Goal: Find specific page/section: Find specific page/section

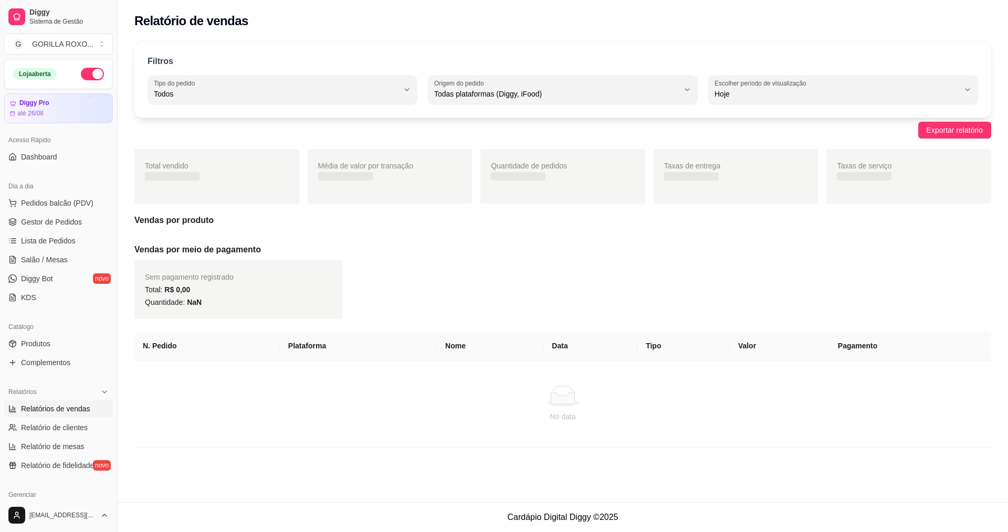
select select "ALL"
select select "0"
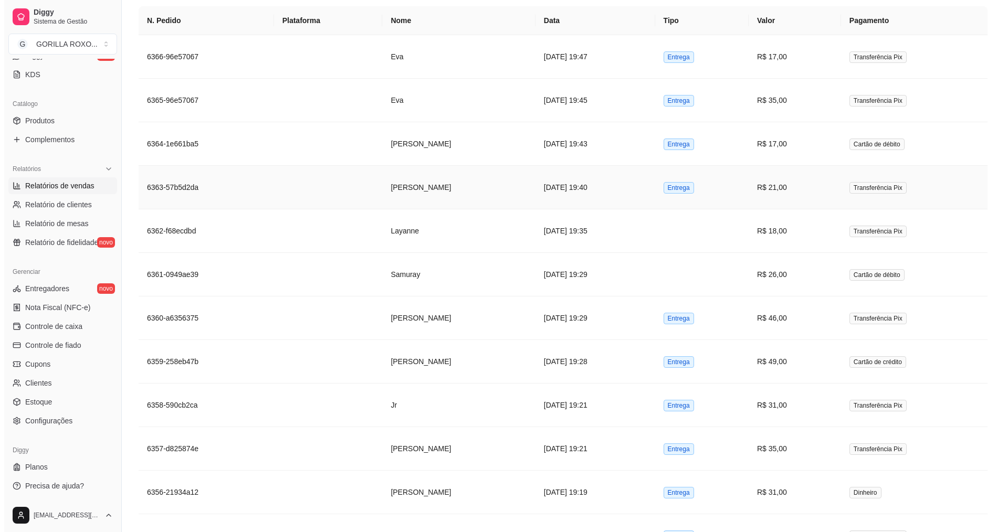
scroll to position [420, 0]
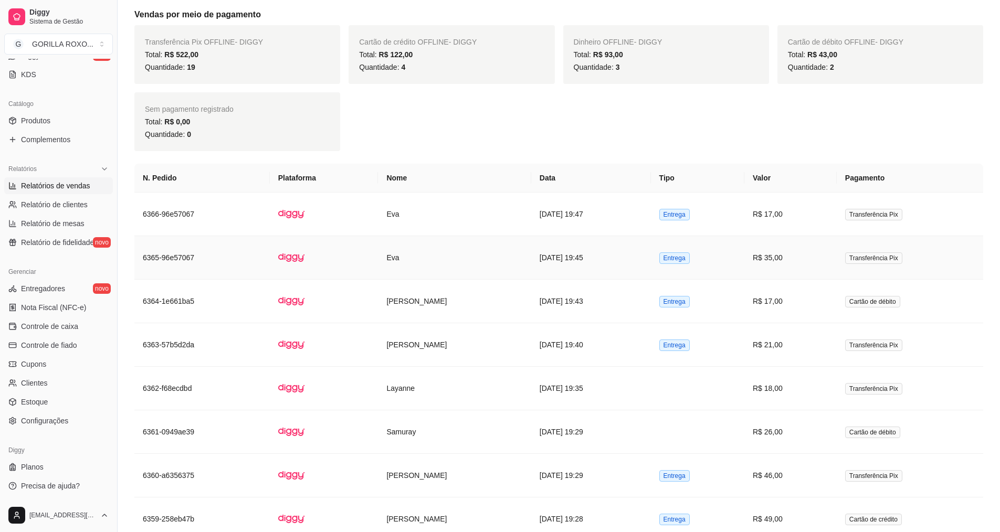
click at [404, 254] on td "Eva" at bounding box center [454, 258] width 153 height 44
click at [334, 234] on td at bounding box center [324, 215] width 109 height 44
click at [313, 258] on td at bounding box center [324, 258] width 109 height 44
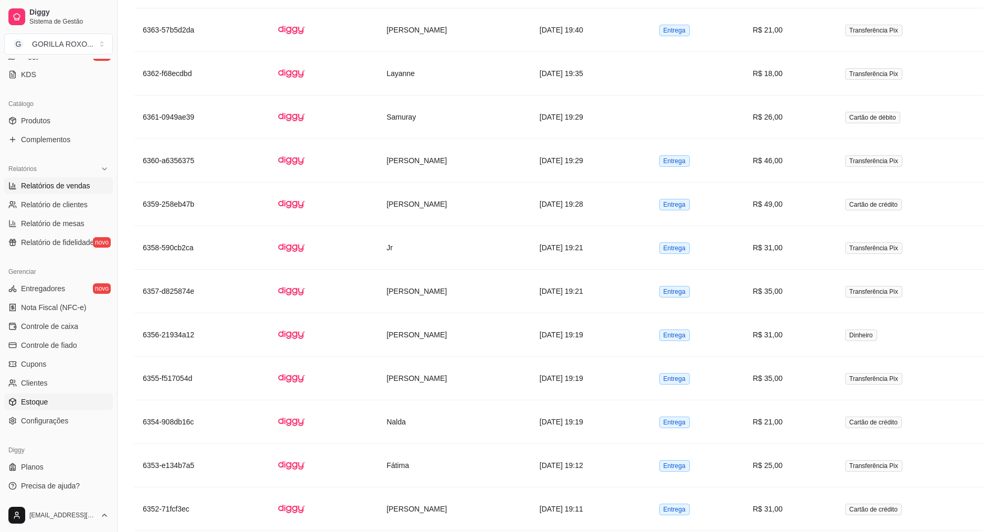
click at [69, 399] on link "Estoque" at bounding box center [58, 402] width 109 height 17
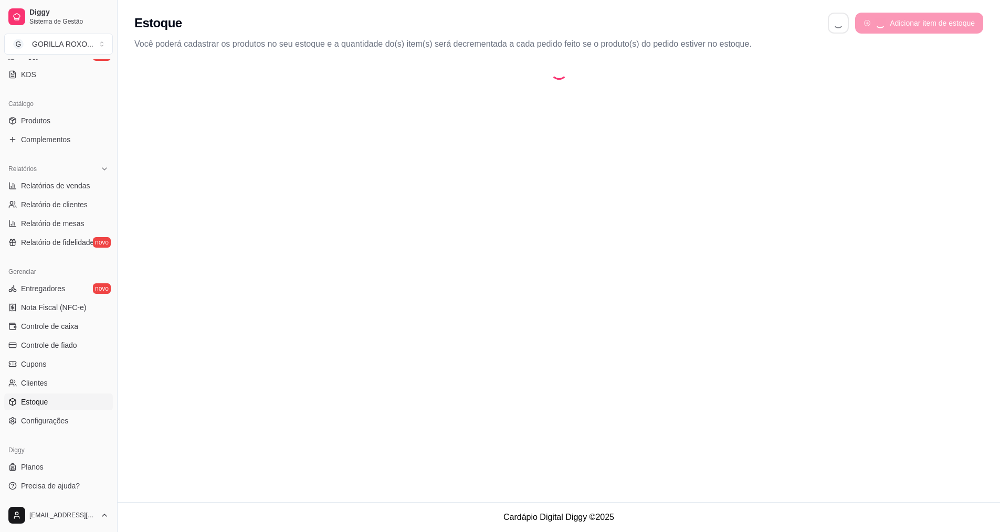
select select "QUANTITY_ORDER"
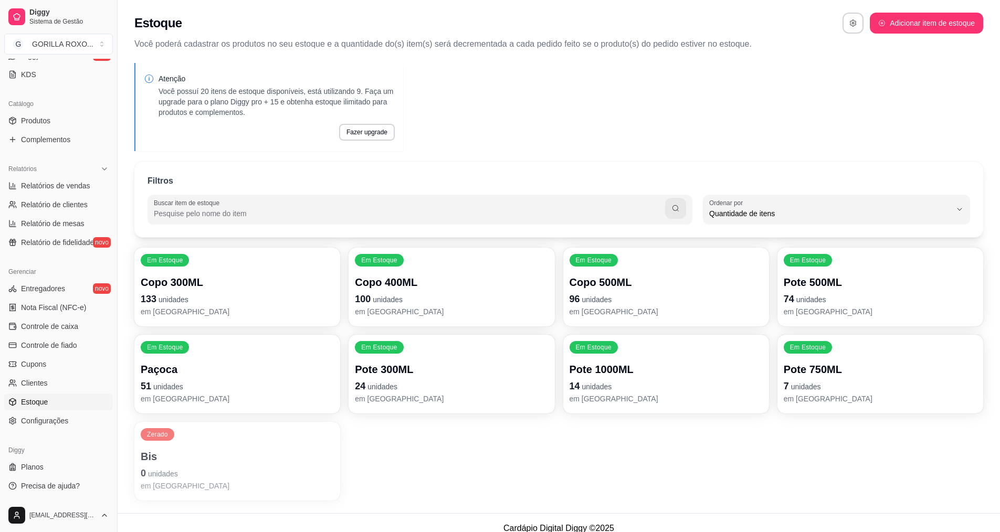
scroll to position [10, 0]
click at [59, 138] on span "Complementos" at bounding box center [45, 139] width 49 height 11
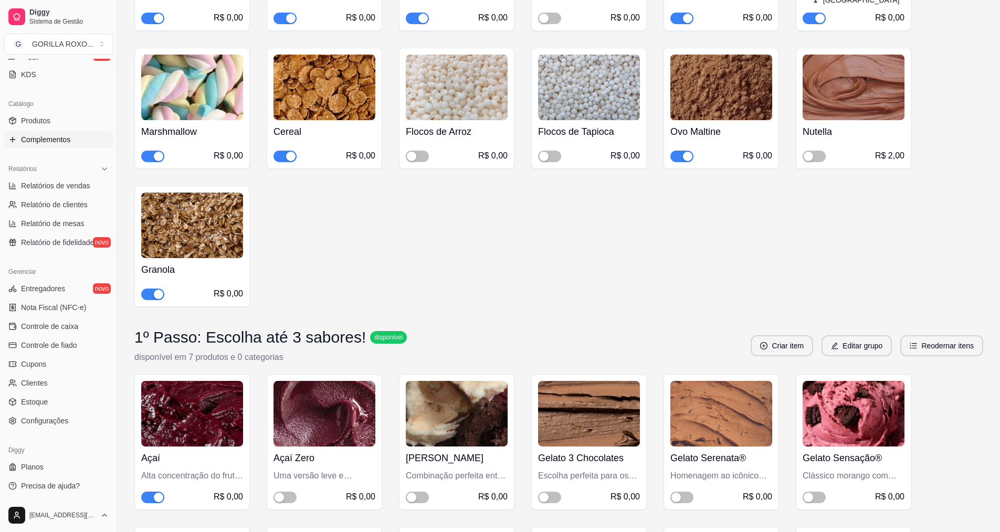
scroll to position [735, 0]
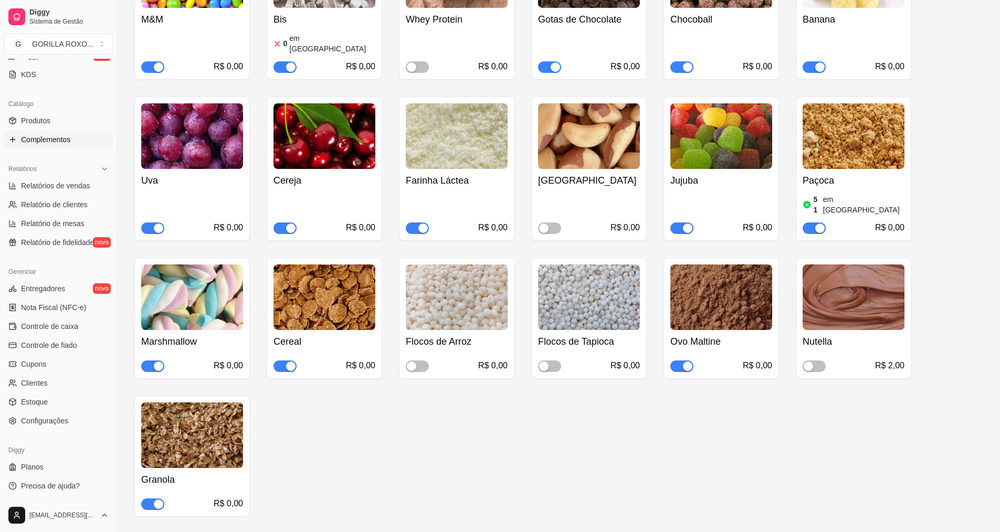
click at [675, 361] on span "button" at bounding box center [681, 367] width 23 height 12
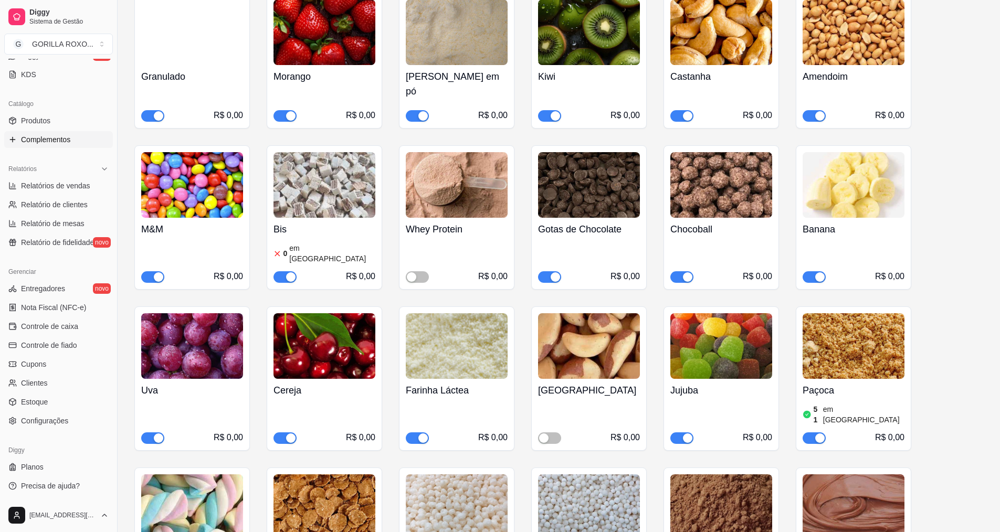
scroll to position [13, 0]
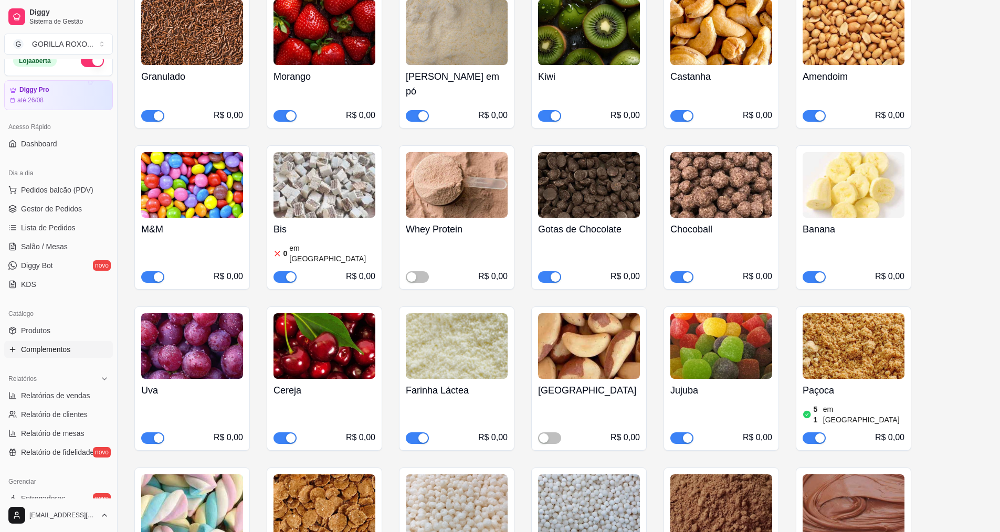
click at [82, 218] on ul "Pedidos balcão (PDV) Gestor de Pedidos Lista de Pedidos Salão / Mesas Diggy Bot…" at bounding box center [58, 237] width 109 height 111
click at [89, 222] on link "Lista de Pedidos" at bounding box center [58, 227] width 109 height 17
